Goal: Task Accomplishment & Management: Complete application form

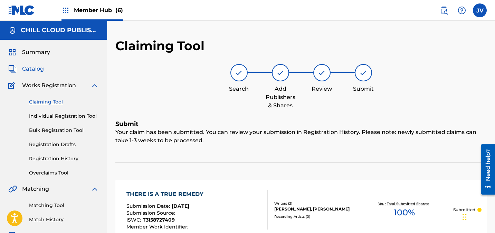
click at [33, 68] on span "Catalog" at bounding box center [33, 69] width 22 height 8
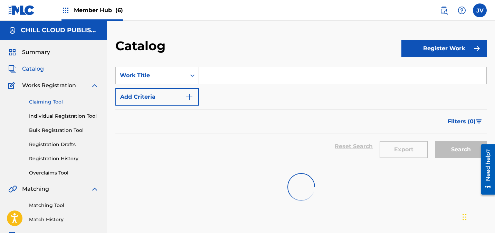
click at [49, 103] on link "Claiming Tool" at bounding box center [64, 101] width 70 height 7
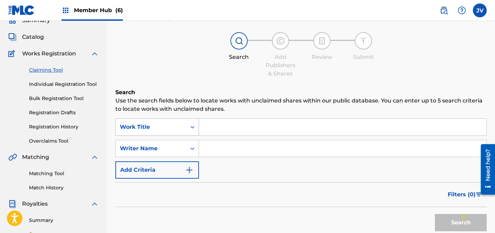
click at [145, 135] on div "Work Title" at bounding box center [157, 126] width 84 height 17
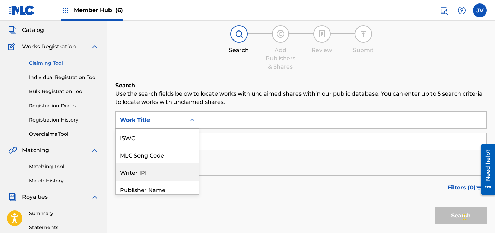
scroll to position [17, 0]
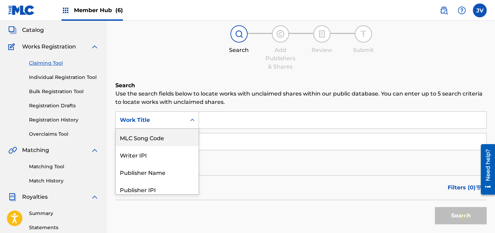
click at [145, 139] on div "MLC Song Code" at bounding box center [157, 137] width 83 height 17
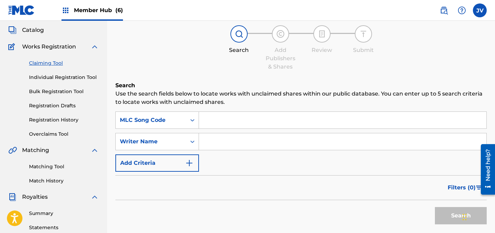
click at [258, 111] on div "Search Use the search fields below to locate works with unclaimed shares within…" at bounding box center [300, 171] width 371 height 181
click at [257, 116] on input "Search Form" at bounding box center [342, 120] width 287 height 17
paste input "TA5JY0"
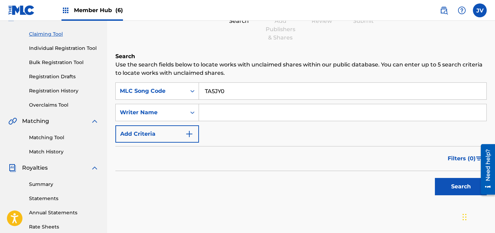
scroll to position [94, 0]
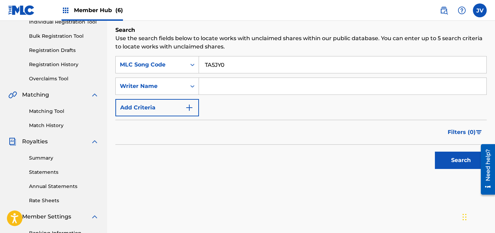
type input "TA5JY0"
click at [457, 162] on button "Search" at bounding box center [461, 159] width 52 height 17
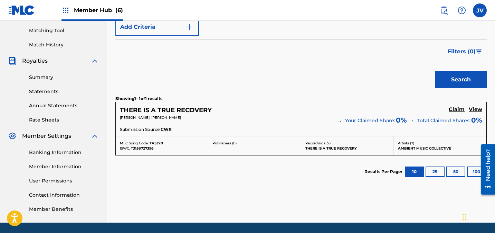
scroll to position [182, 0]
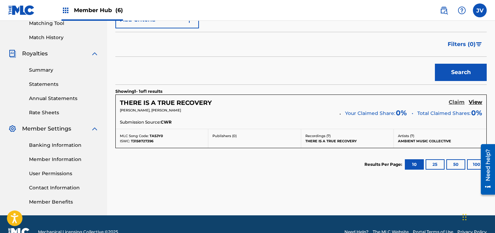
click at [455, 102] on h5 "Claim" at bounding box center [457, 102] width 16 height 7
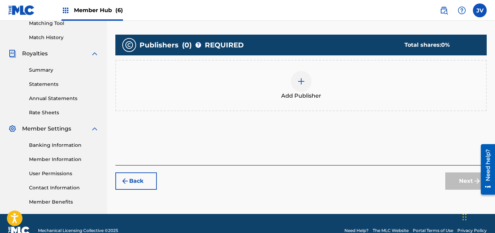
click at [301, 78] on img at bounding box center [301, 81] width 8 height 8
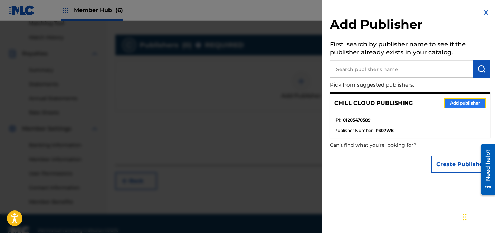
click at [455, 104] on button "Add publisher" at bounding box center [464, 103] width 41 height 10
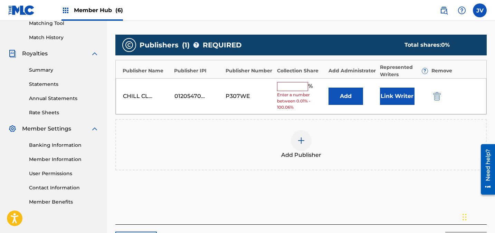
click at [300, 90] on input "text" at bounding box center [292, 86] width 31 height 9
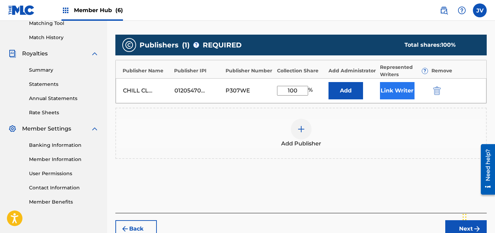
type input "100"
click at [390, 91] on button "Link Writer" at bounding box center [397, 90] width 35 height 17
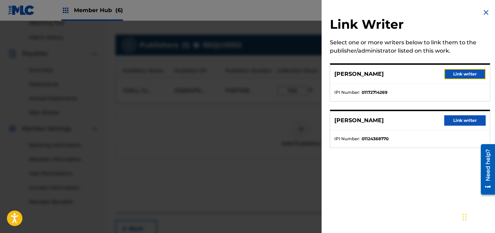
drag, startPoint x: 474, startPoint y: 73, endPoint x: 462, endPoint y: 92, distance: 21.6
click at [474, 73] on button "Link writer" at bounding box center [464, 74] width 41 height 10
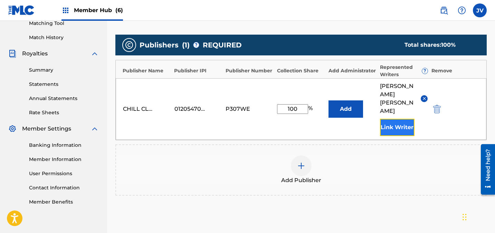
click at [398, 119] on button "Link Writer" at bounding box center [397, 127] width 35 height 17
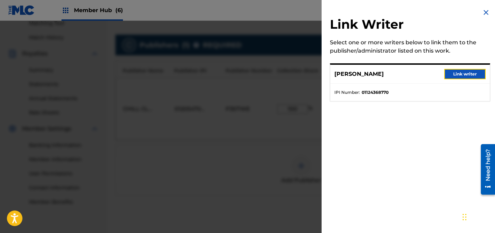
drag, startPoint x: 471, startPoint y: 72, endPoint x: 466, endPoint y: 91, distance: 20.3
click at [471, 72] on button "Link writer" at bounding box center [464, 74] width 41 height 10
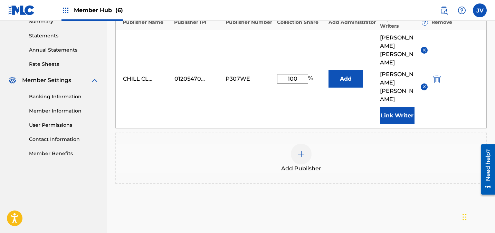
scroll to position [259, 0]
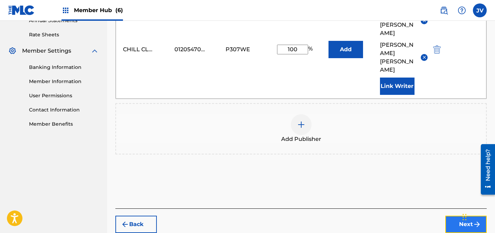
click at [459, 215] on button "Next" at bounding box center [465, 223] width 41 height 17
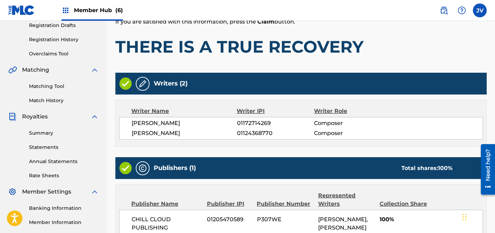
scroll to position [198, 0]
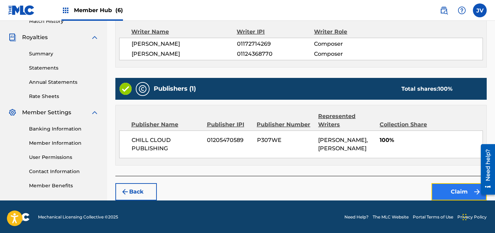
click at [454, 188] on button "Claim" at bounding box center [459, 191] width 55 height 17
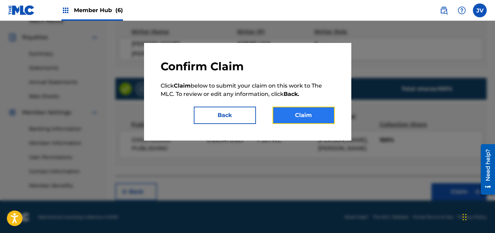
click at [293, 111] on button "Claim" at bounding box center [304, 114] width 62 height 17
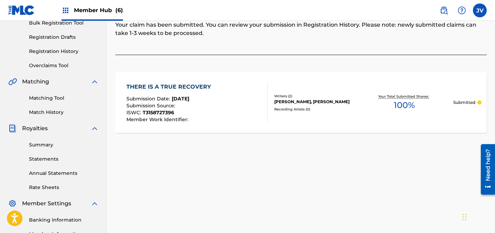
scroll to position [0, 0]
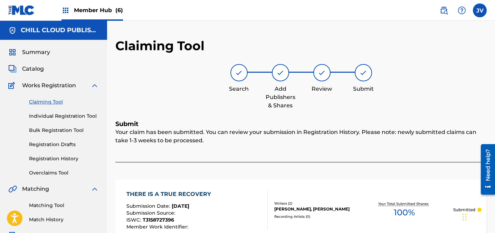
click at [56, 100] on link "Claiming Tool" at bounding box center [64, 101] width 70 height 7
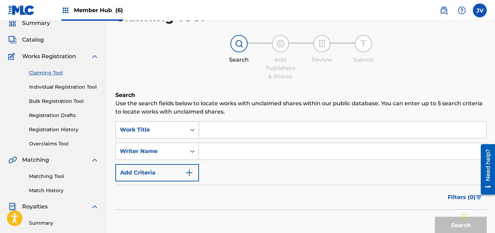
click at [181, 138] on div "Work Title" at bounding box center [157, 129] width 84 height 17
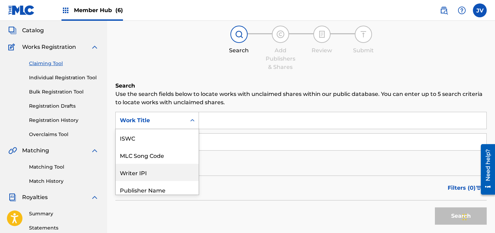
scroll to position [39, 0]
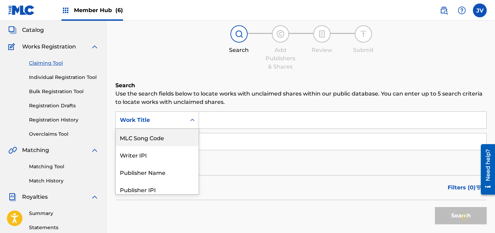
click at [165, 140] on div "MLC Song Code" at bounding box center [157, 137] width 83 height 17
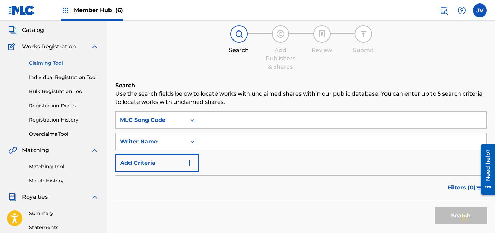
click at [237, 119] on input "Search Form" at bounding box center [342, 120] width 287 height 17
paste input "TA8SER"
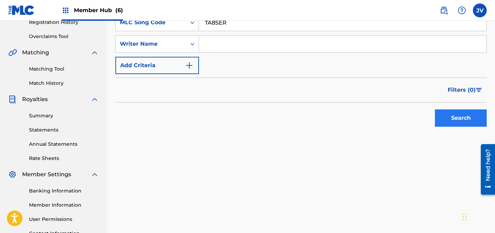
type input "TA8SER"
click at [456, 119] on button "Search" at bounding box center [461, 117] width 52 height 17
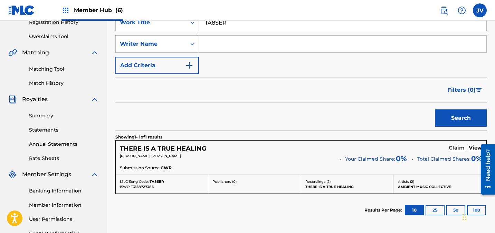
click at [454, 148] on h5 "Claim" at bounding box center [457, 147] width 16 height 7
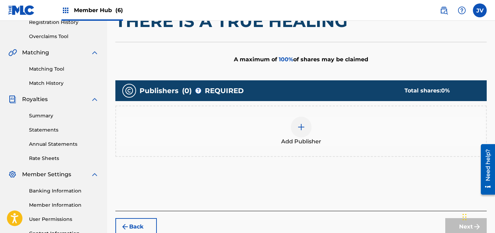
click at [299, 130] on img at bounding box center [301, 127] width 8 height 8
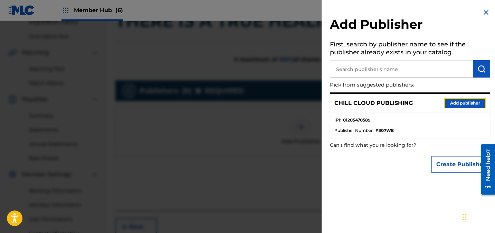
click at [464, 102] on button "Add publisher" at bounding box center [464, 103] width 41 height 10
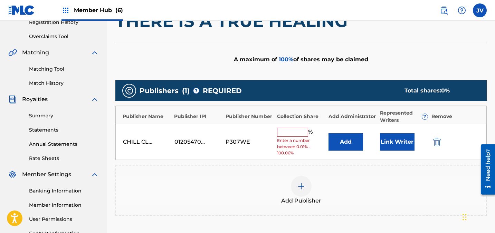
click at [289, 134] on input "text" at bounding box center [292, 132] width 31 height 9
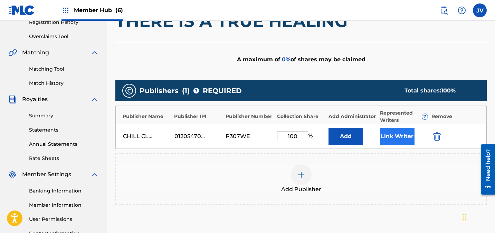
type input "100"
click at [406, 140] on button "Link Writer" at bounding box center [397, 136] width 35 height 17
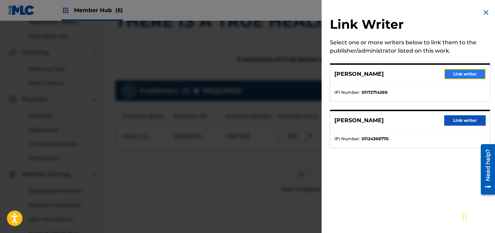
click at [469, 75] on button "Link writer" at bounding box center [464, 74] width 41 height 10
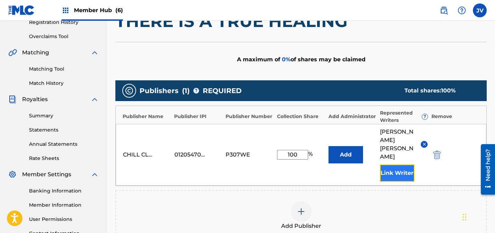
click at [407, 164] on button "Link Writer" at bounding box center [397, 172] width 35 height 17
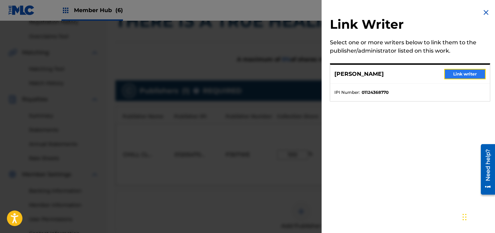
click at [471, 73] on button "Link writer" at bounding box center [464, 74] width 41 height 10
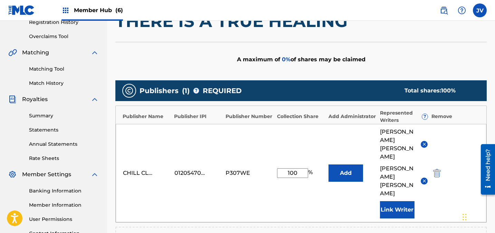
scroll to position [259, 0]
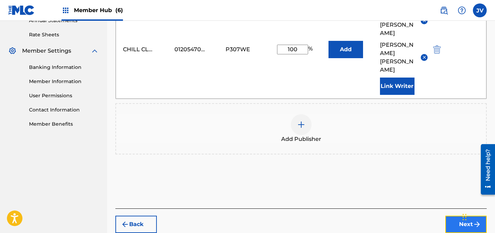
click at [457, 215] on button "Next" at bounding box center [465, 223] width 41 height 17
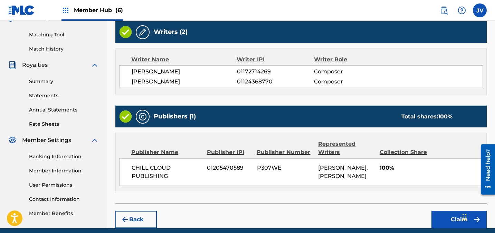
scroll to position [198, 0]
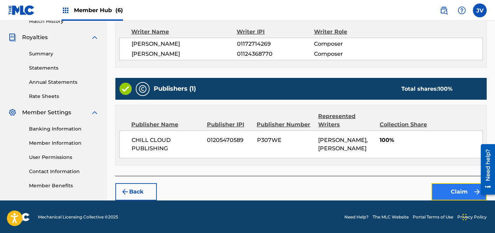
click at [460, 195] on button "Claim" at bounding box center [459, 191] width 55 height 17
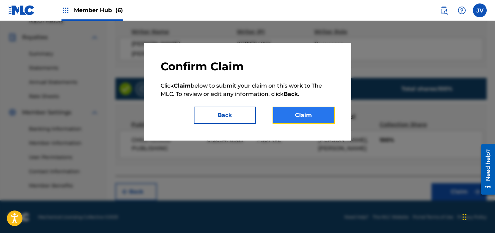
click at [282, 112] on button "Claim" at bounding box center [304, 114] width 62 height 17
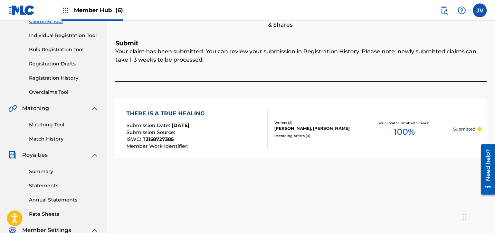
scroll to position [0, 0]
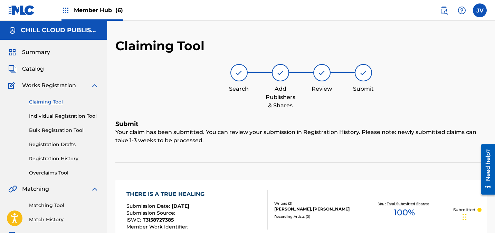
drag, startPoint x: 54, startPoint y: 100, endPoint x: 59, endPoint y: 100, distance: 5.2
click at [54, 100] on link "Claiming Tool" at bounding box center [64, 101] width 70 height 7
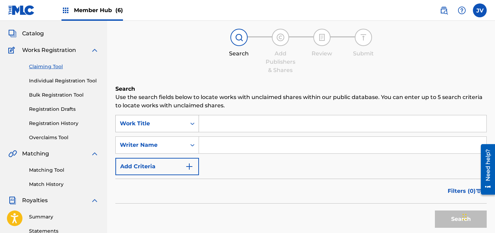
click at [185, 132] on div "Work Title" at bounding box center [157, 123] width 84 height 17
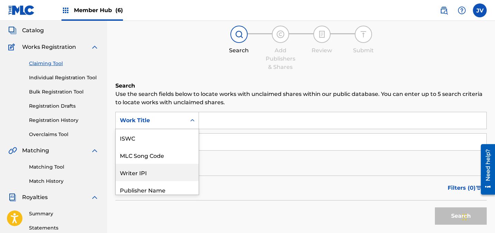
scroll to position [17, 0]
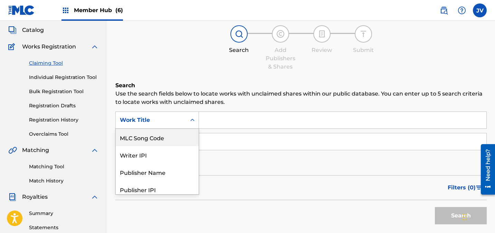
click at [178, 135] on div "MLC Song Code" at bounding box center [157, 137] width 83 height 17
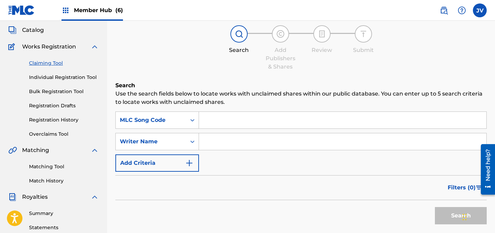
click at [262, 119] on input "Search Form" at bounding box center [342, 120] width 287 height 17
paste input "TA6DVR"
type input "TA6DVR"
click at [459, 211] on button "Search" at bounding box center [461, 215] width 52 height 17
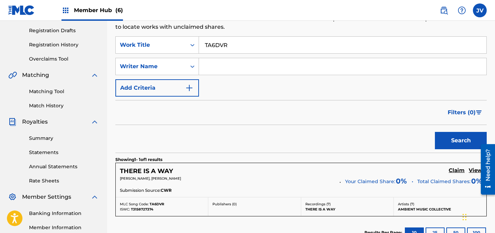
scroll to position [197, 0]
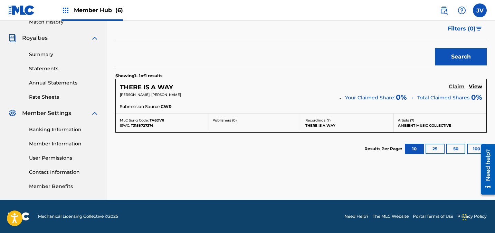
click at [457, 88] on h5 "Claim" at bounding box center [457, 86] width 16 height 7
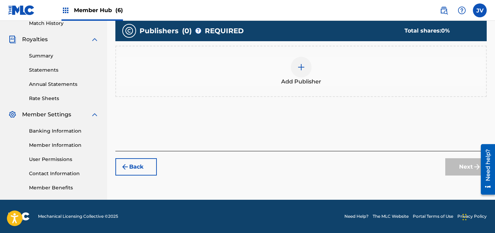
scroll to position [196, 0]
click at [303, 75] on div at bounding box center [301, 67] width 21 height 21
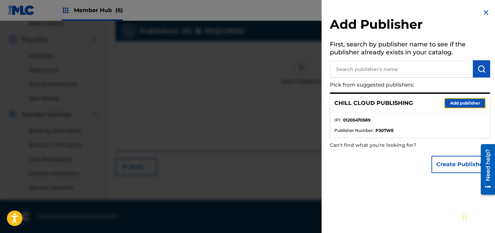
click at [470, 102] on button "Add publisher" at bounding box center [464, 103] width 41 height 10
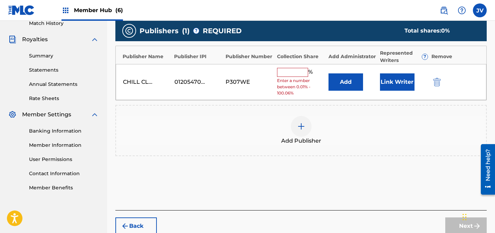
click at [300, 73] on input "text" at bounding box center [292, 72] width 31 height 9
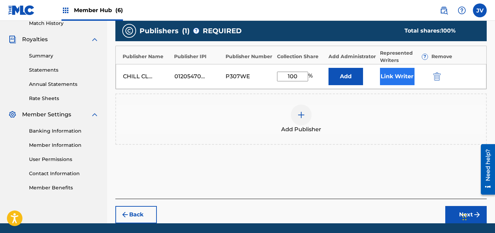
type input "100"
click at [402, 75] on button "Link Writer" at bounding box center [397, 76] width 35 height 17
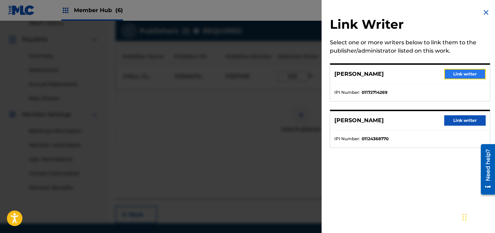
click at [478, 74] on button "Link writer" at bounding box center [464, 74] width 41 height 10
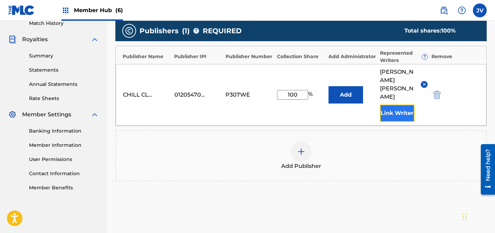
click at [414, 104] on button "Link Writer" at bounding box center [397, 112] width 35 height 17
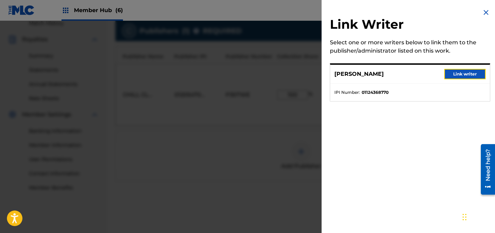
click at [457, 71] on button "Link writer" at bounding box center [464, 74] width 41 height 10
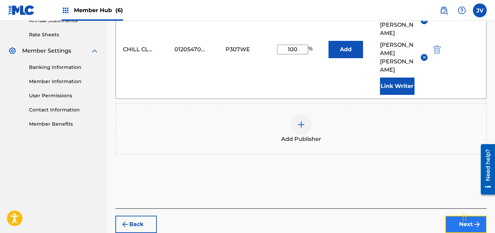
click at [465, 215] on button "Next" at bounding box center [465, 223] width 41 height 17
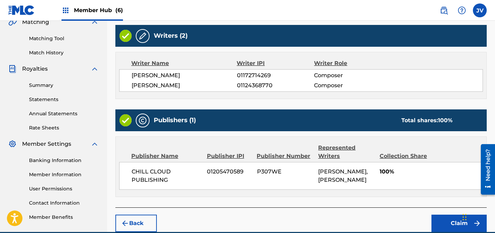
scroll to position [198, 0]
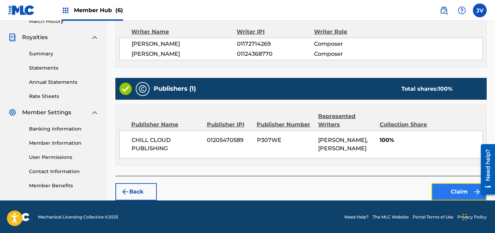
click at [451, 189] on button "Claim" at bounding box center [459, 191] width 55 height 17
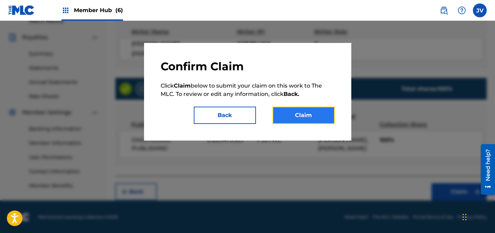
click at [314, 110] on button "Claim" at bounding box center [304, 114] width 62 height 17
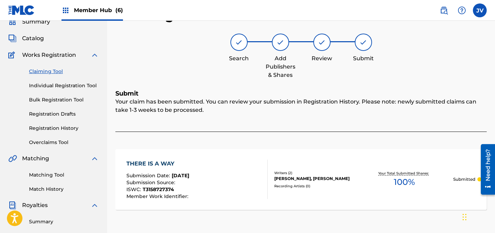
scroll to position [0, 0]
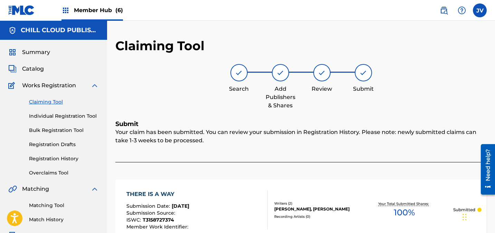
click at [56, 101] on link "Claiming Tool" at bounding box center [64, 101] width 70 height 7
